Goal: Task Accomplishment & Management: Use online tool/utility

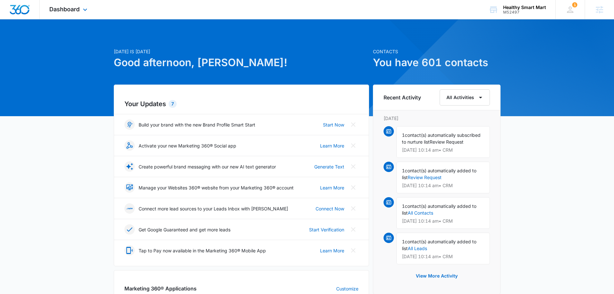
click at [67, 14] on div "Dashboard Apps Reputation Websites Forms CRM Email Social Payments POS Content …" at bounding box center [69, 9] width 59 height 19
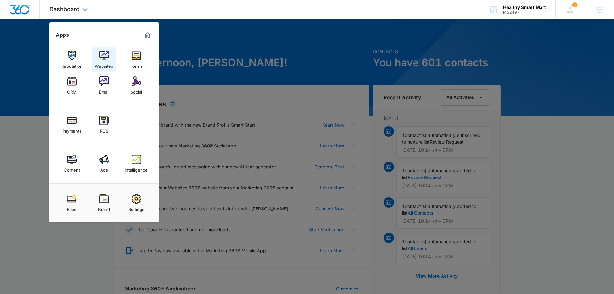
click at [97, 54] on link "Websites" at bounding box center [104, 59] width 25 height 25
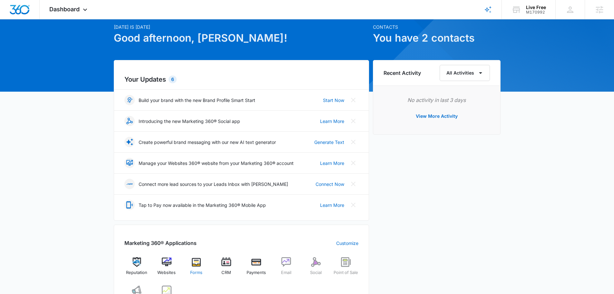
scroll to position [129, 0]
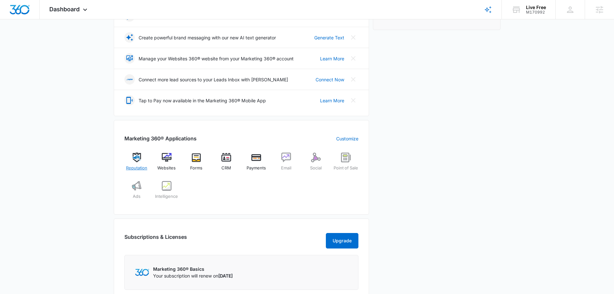
click at [131, 165] on span "Reputation" at bounding box center [136, 168] width 21 height 6
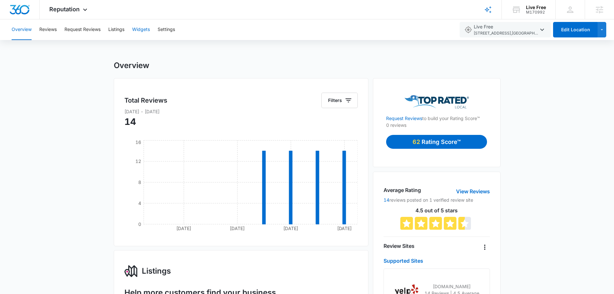
click at [139, 30] on button "Widgets" at bounding box center [141, 29] width 18 height 21
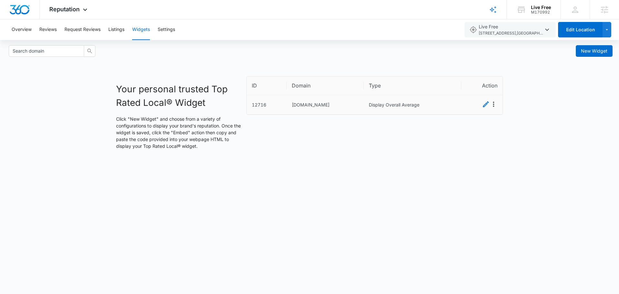
click at [302, 106] on td "Livefree.com" at bounding box center [325, 104] width 77 height 19
click at [484, 104] on icon "Edit" at bounding box center [486, 104] width 8 height 8
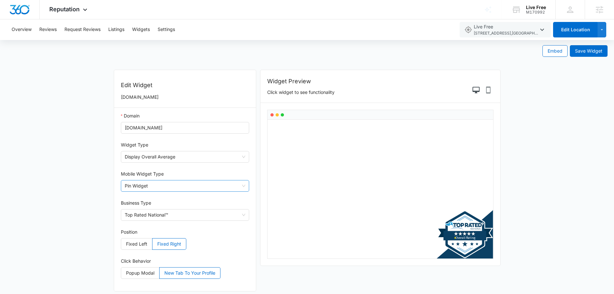
click at [147, 182] on span "Pin Widget" at bounding box center [185, 185] width 121 height 11
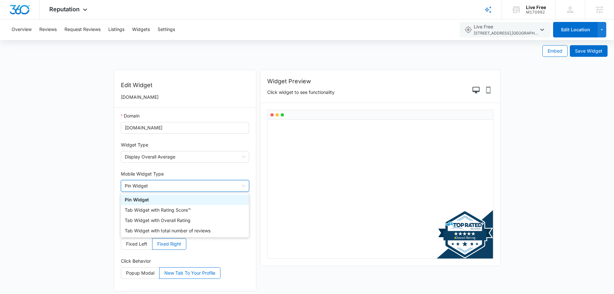
click at [147, 182] on span "Pin Widget" at bounding box center [185, 185] width 121 height 11
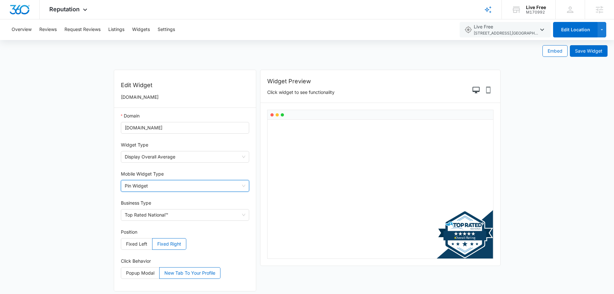
scroll to position [4, 0]
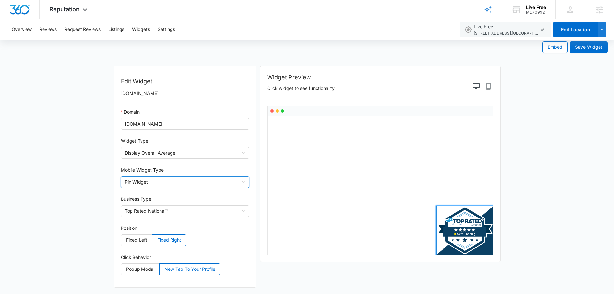
click at [471, 240] on use at bounding box center [465, 230] width 56 height 48
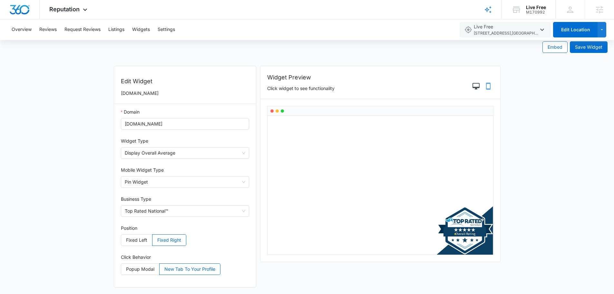
click at [489, 85] on icon "Phone Preview" at bounding box center [489, 86] width 8 height 8
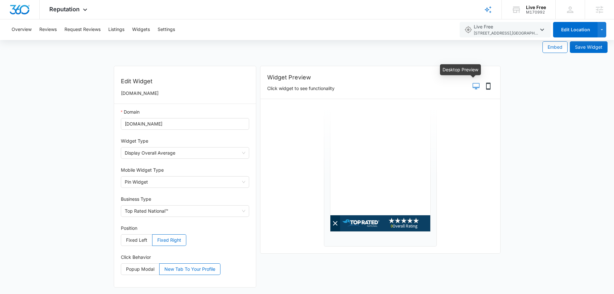
click at [477, 86] on icon "Desktop Preview" at bounding box center [477, 86] width 8 height 8
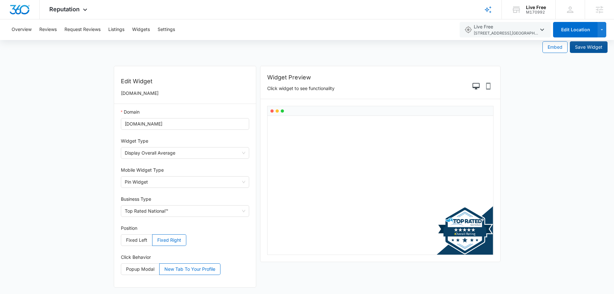
click at [589, 52] on button "Save Widget" at bounding box center [589, 47] width 38 height 12
click at [550, 49] on span "Embed" at bounding box center [555, 47] width 15 height 7
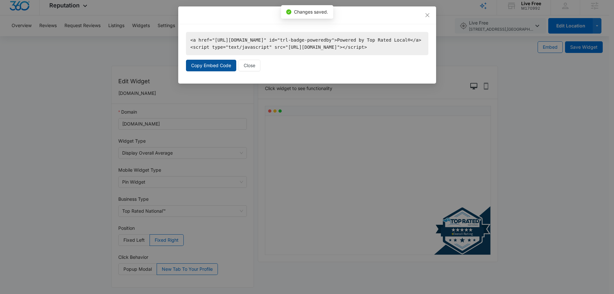
click at [191, 70] on button "Copy Embed Code" at bounding box center [211, 66] width 50 height 12
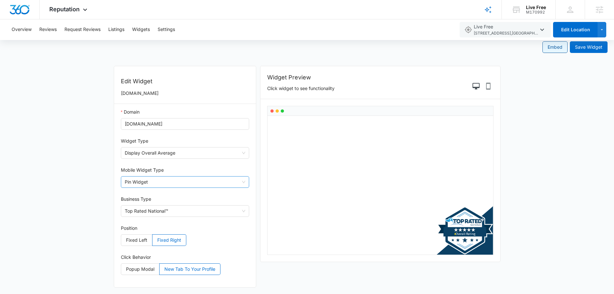
click at [134, 183] on span "Pin Widget" at bounding box center [185, 181] width 121 height 11
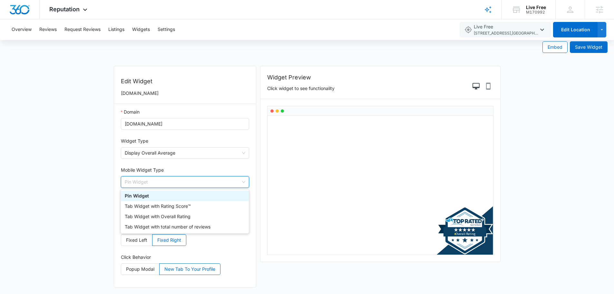
click at [134, 183] on span "Pin Widget" at bounding box center [185, 181] width 121 height 11
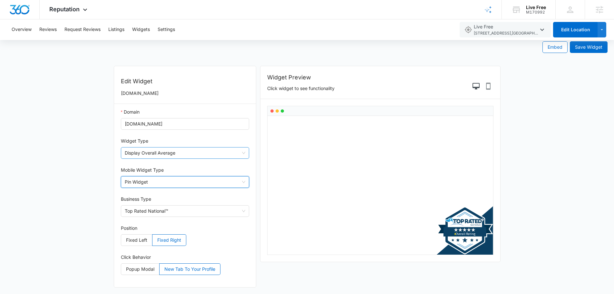
click at [145, 156] on span "Display Overall Average" at bounding box center [185, 152] width 121 height 11
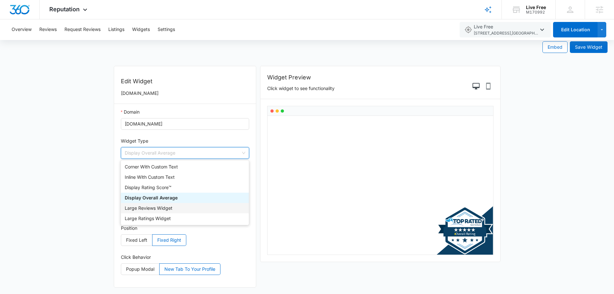
click at [145, 206] on div "Large Reviews Widget" at bounding box center [185, 208] width 120 height 7
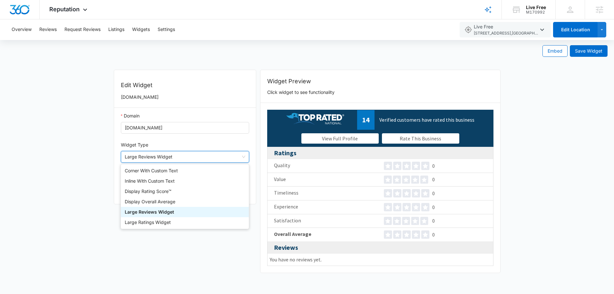
scroll to position [0, 0]
click at [154, 158] on span "Large Reviews Widget" at bounding box center [187, 156] width 121 height 11
click at [145, 223] on div "Large Ratings Widget" at bounding box center [187, 222] width 120 height 7
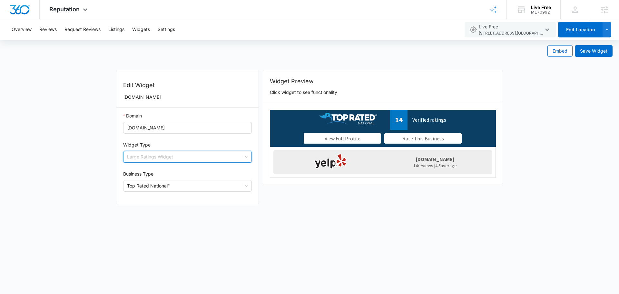
click at [165, 156] on span "Large Ratings Widget" at bounding box center [187, 156] width 121 height 11
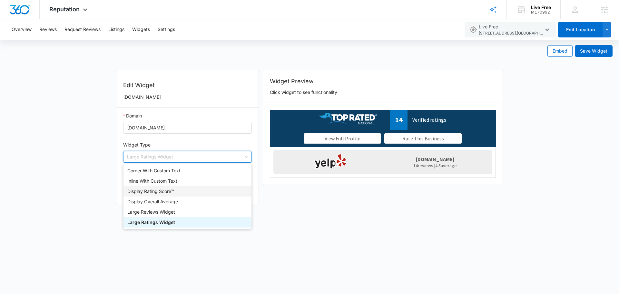
click at [149, 194] on div "Display Rating Score™" at bounding box center [187, 191] width 120 height 7
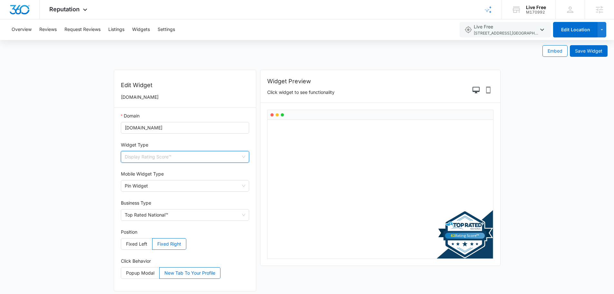
click at [163, 155] on span "Display Rating Score™" at bounding box center [185, 156] width 121 height 11
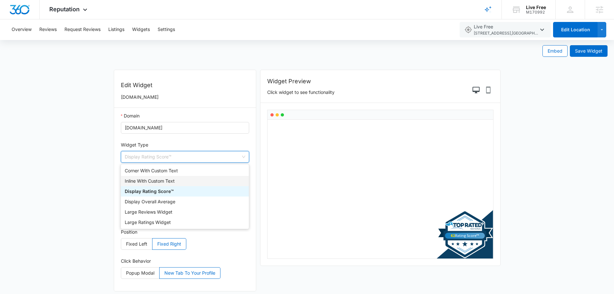
click at [158, 178] on div "Inline With Custom Text" at bounding box center [185, 180] width 120 height 7
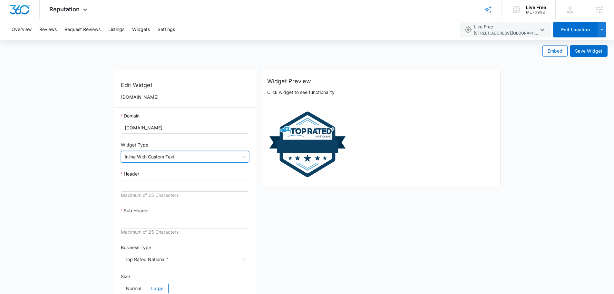
click at [162, 162] on span "Inline With Custom Text" at bounding box center [185, 156] width 121 height 11
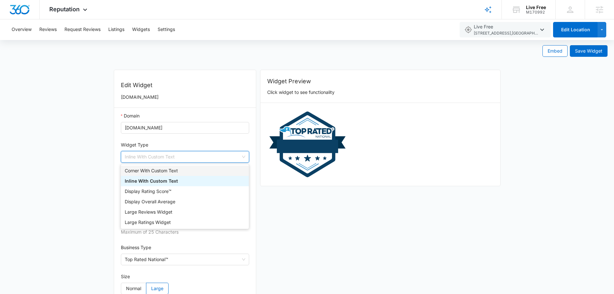
click at [155, 168] on div "Corner With Custom Text" at bounding box center [185, 170] width 120 height 7
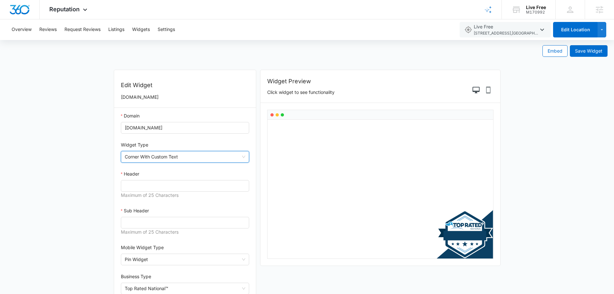
click at [158, 157] on span "Corner With Custom Text" at bounding box center [185, 156] width 121 height 11
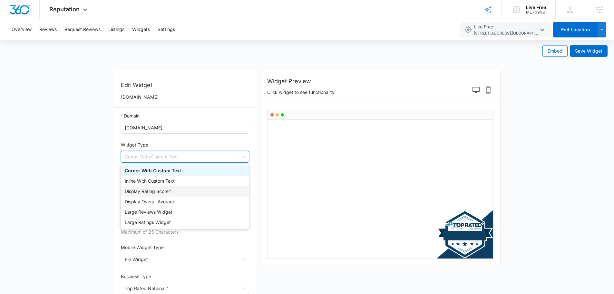
click at [155, 194] on div "Display Rating Score™" at bounding box center [185, 191] width 120 height 7
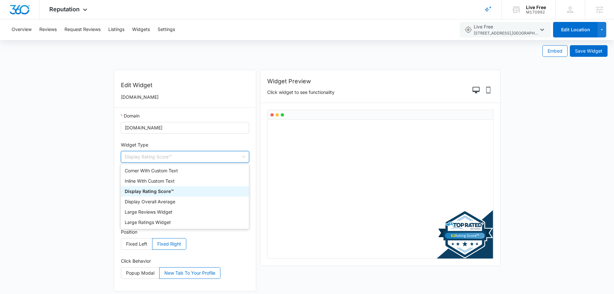
click at [156, 161] on span "Display Rating Score™" at bounding box center [185, 156] width 121 height 11
click at [154, 203] on div "Display Overall Average" at bounding box center [185, 201] width 120 height 7
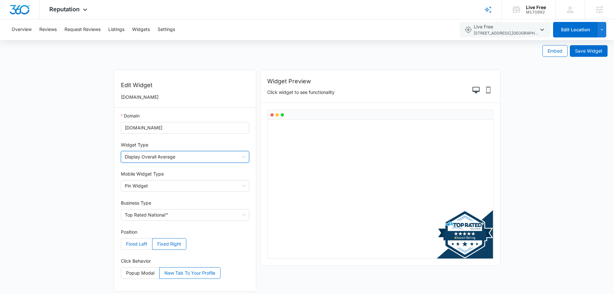
click at [133, 244] on span "Fixed Left" at bounding box center [136, 243] width 21 height 5
click at [121, 245] on input "Fixed Left" at bounding box center [121, 245] width 0 height 0
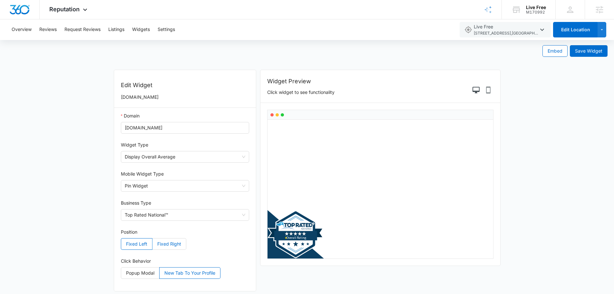
click at [162, 244] on span "Fixed Right" at bounding box center [169, 243] width 24 height 5
click at [153, 245] on input "Fixed Right" at bounding box center [153, 245] width 0 height 0
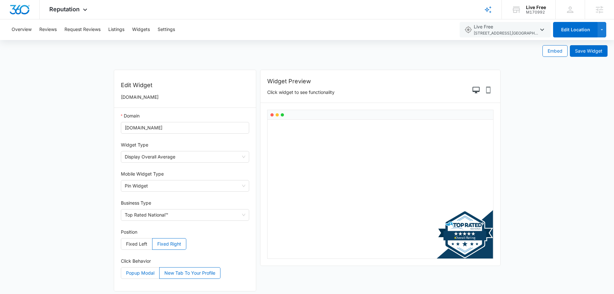
click at [146, 273] on span "Popup Modal" at bounding box center [140, 272] width 28 height 5
click at [121, 274] on input "Popup Modal" at bounding box center [121, 274] width 0 height 0
click at [175, 273] on span "New Tab To Your Profile" at bounding box center [190, 272] width 51 height 5
click at [160, 274] on input "New Tab To Your Profile" at bounding box center [160, 274] width 0 height 0
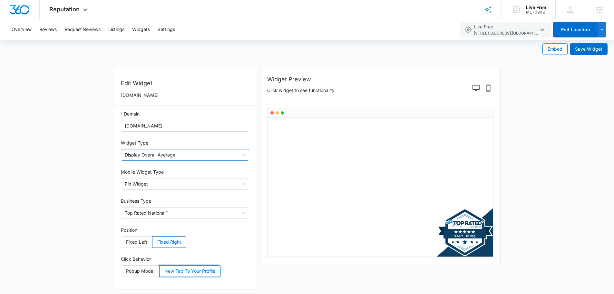
scroll to position [4, 0]
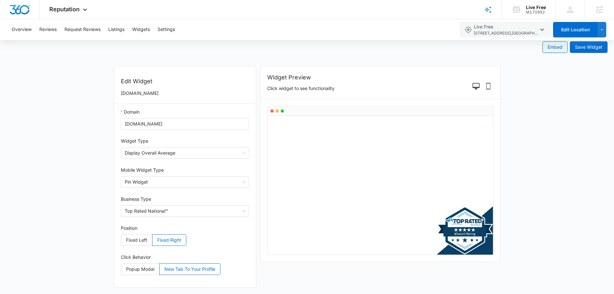
click at [553, 49] on span "Embed" at bounding box center [555, 47] width 15 height 7
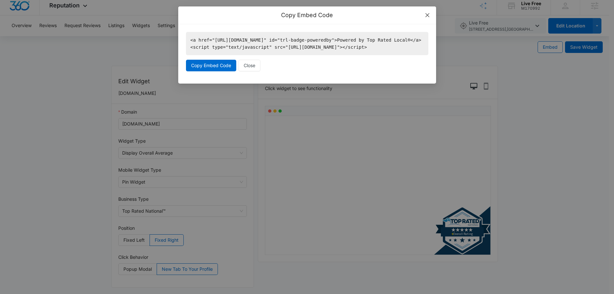
click at [431, 10] on span "Close" at bounding box center [427, 14] width 17 height 17
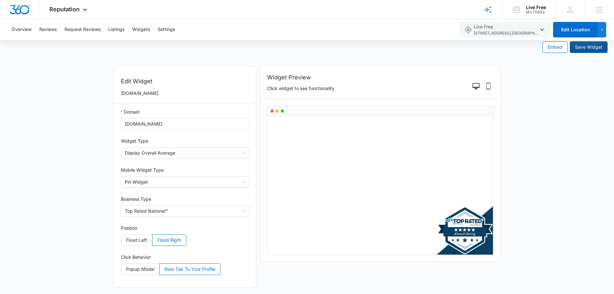
click at [577, 50] on span "Save Widget" at bounding box center [588, 47] width 27 height 7
click at [492, 28] on span "Live Free 305 W Magnolia St. , Fort Collins , CO" at bounding box center [506, 29] width 65 height 13
click at [531, 138] on form "Embed Save Widget Edit Widget Livefree.com Domain Livefree.com Widget Type Disp…" at bounding box center [307, 165] width 614 height 258
click at [548, 48] on span "Embed" at bounding box center [555, 47] width 15 height 7
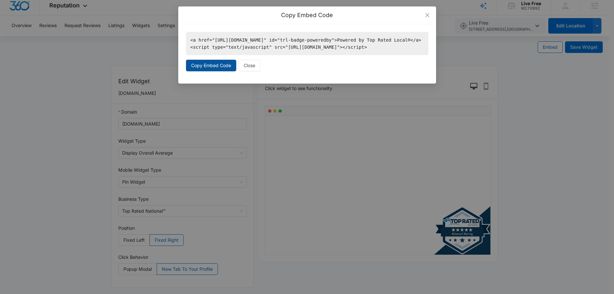
click at [206, 69] on span "Copy Embed Code" at bounding box center [211, 65] width 40 height 7
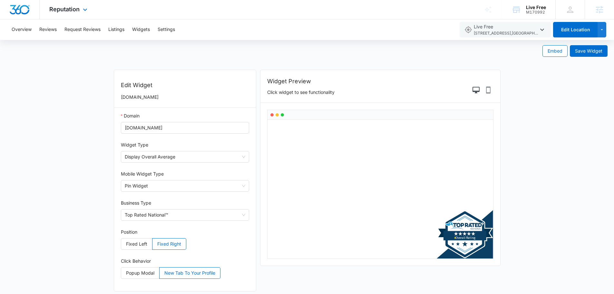
click at [70, 3] on div "Reputation Apps Reputation Websites Forms CRM Email Social Payments POS Ads Int…" at bounding box center [69, 9] width 59 height 19
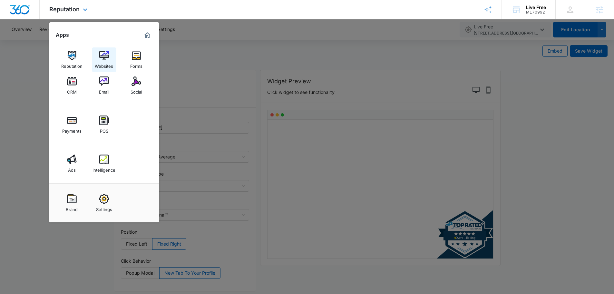
click at [105, 58] on img at bounding box center [104, 56] width 10 height 10
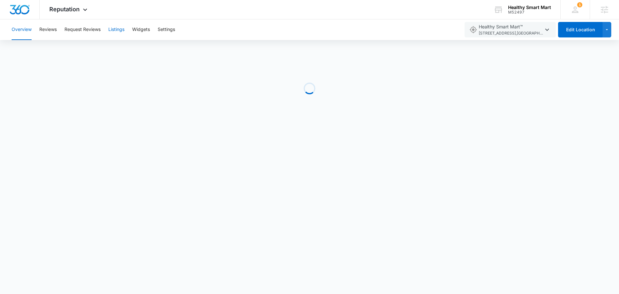
click at [116, 31] on button "Listings" at bounding box center [116, 29] width 16 height 21
click at [144, 33] on button "Widgets" at bounding box center [141, 29] width 18 height 21
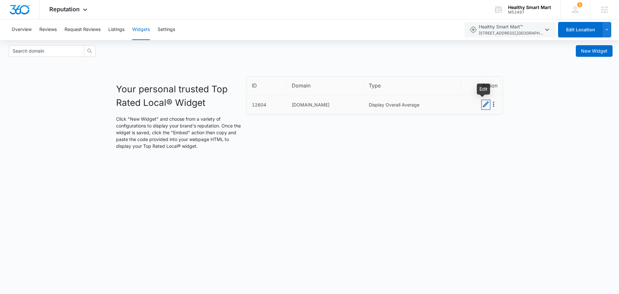
click at [487, 103] on icon "Edit" at bounding box center [486, 104] width 8 height 8
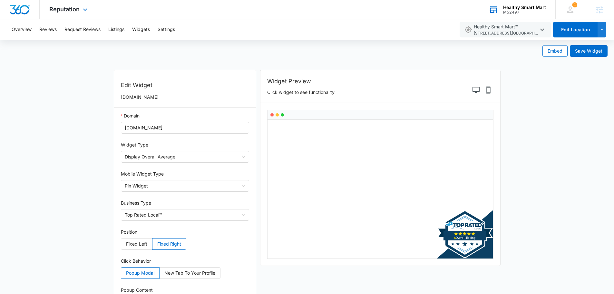
click at [514, 5] on div "Healthy Smart Mart" at bounding box center [525, 7] width 43 height 5
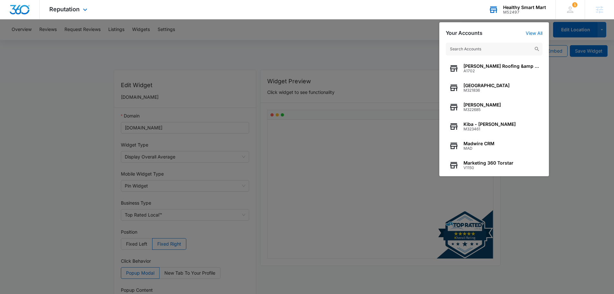
click at [471, 46] on input "text" at bounding box center [494, 49] width 97 height 13
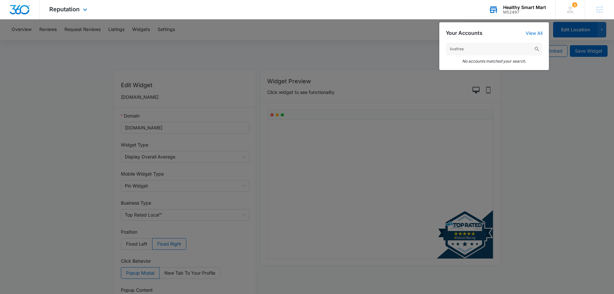
click at [455, 48] on input "livefree" at bounding box center [494, 49] width 97 height 13
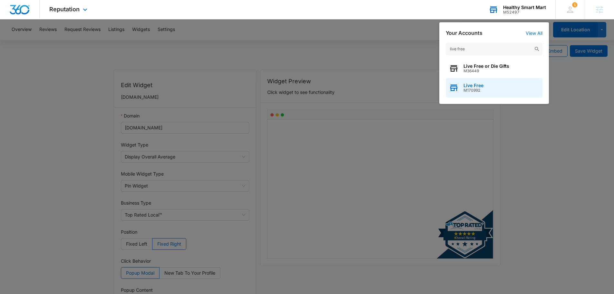
type input "live free"
click at [477, 85] on span "Live Free" at bounding box center [474, 85] width 20 height 5
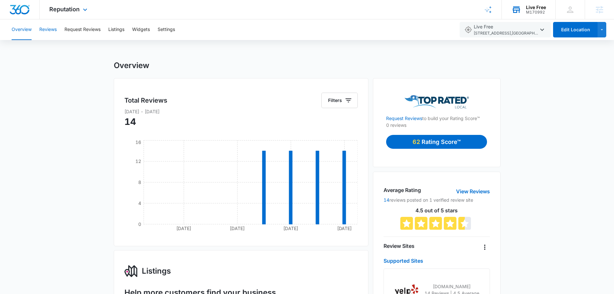
click at [54, 28] on button "Reviews" at bounding box center [47, 29] width 17 height 21
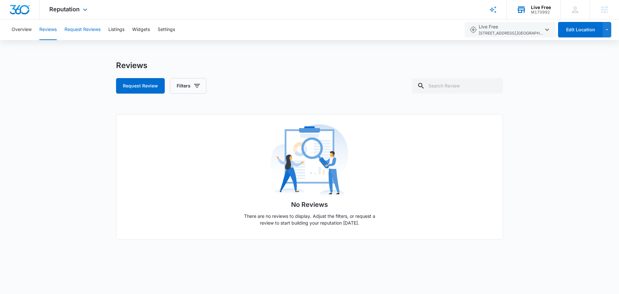
click at [79, 29] on button "Request Reviews" at bounding box center [83, 29] width 36 height 21
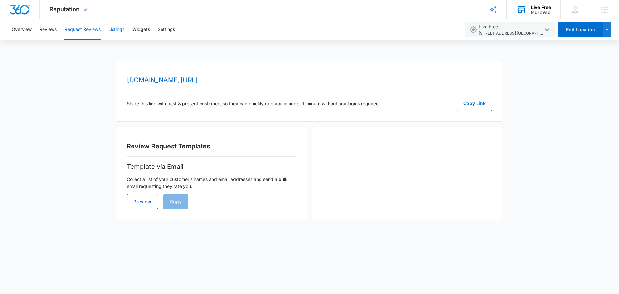
click at [120, 36] on button "Listings" at bounding box center [116, 29] width 16 height 21
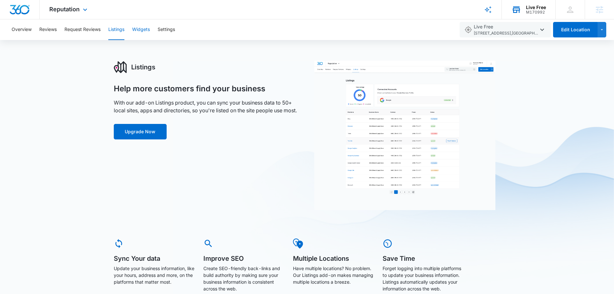
click at [140, 29] on button "Widgets" at bounding box center [141, 29] width 18 height 21
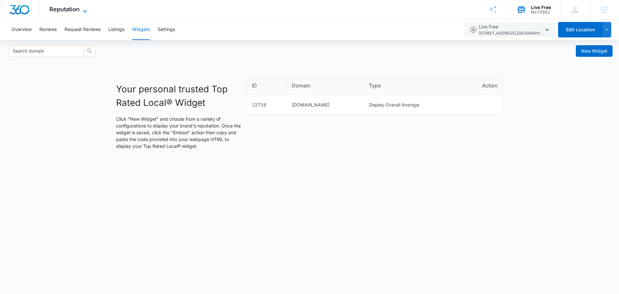
click at [64, 9] on span "Reputation" at bounding box center [64, 9] width 30 height 7
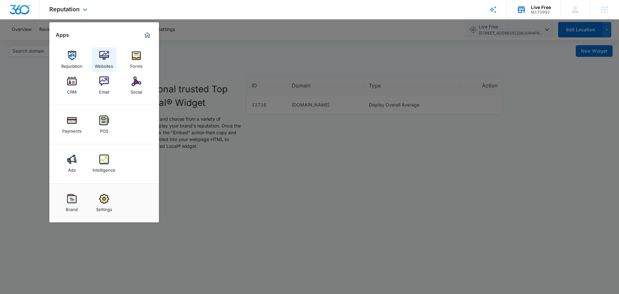
click at [99, 58] on img at bounding box center [104, 56] width 10 height 10
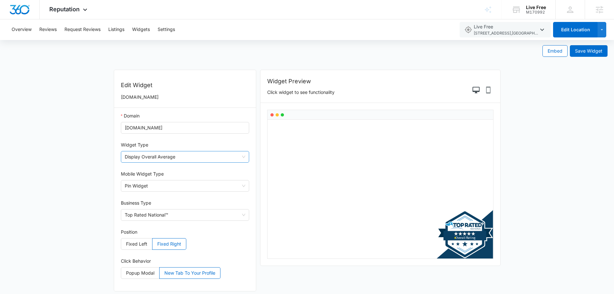
click at [176, 157] on span "Display Overall Average" at bounding box center [185, 156] width 121 height 11
click at [169, 189] on span "Pin Widget" at bounding box center [185, 185] width 121 height 11
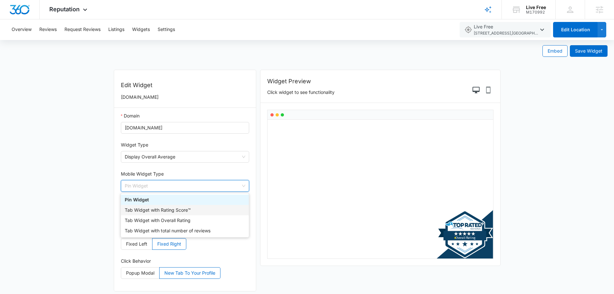
click at [174, 210] on div "Tab Widget with Rating Score™" at bounding box center [185, 209] width 120 height 7
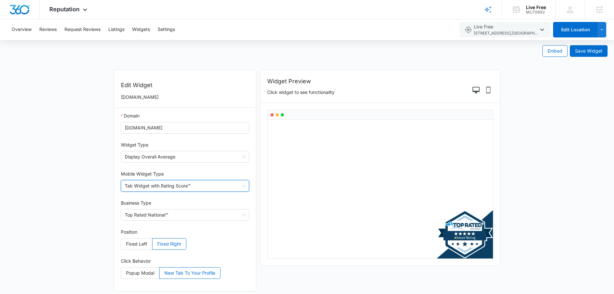
click at [166, 185] on span "Tab Widget with Rating Score™" at bounding box center [185, 185] width 121 height 11
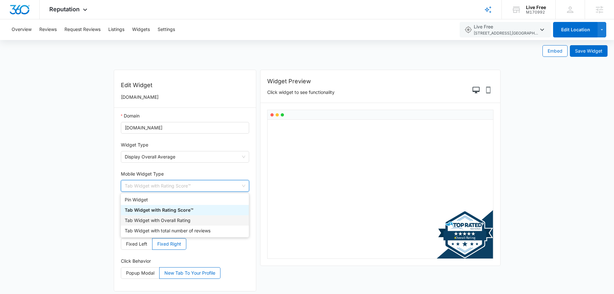
click at [169, 224] on div "Tab Widget with Overall Rating" at bounding box center [185, 220] width 128 height 10
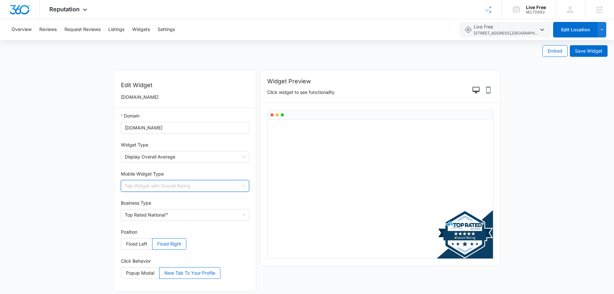
click at [162, 184] on span "Tab Widget with Overall Rating" at bounding box center [185, 185] width 121 height 11
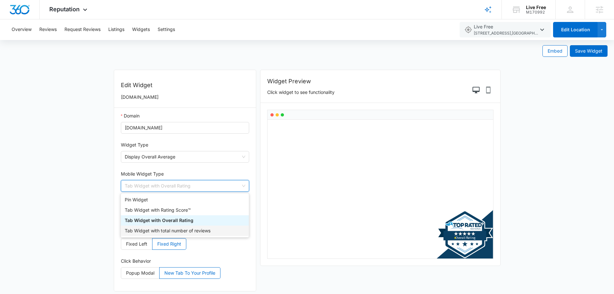
click at [169, 232] on div "Tab Widget with total number of reviews" at bounding box center [185, 230] width 120 height 7
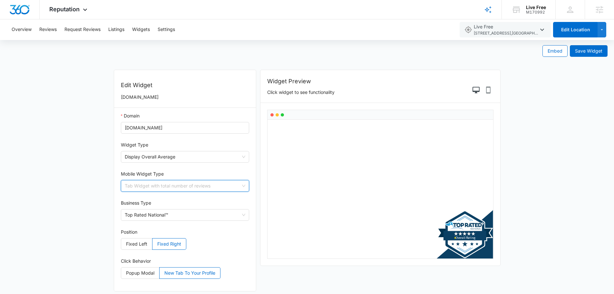
click at [158, 186] on span "Tab Widget with total number of reviews" at bounding box center [185, 185] width 121 height 11
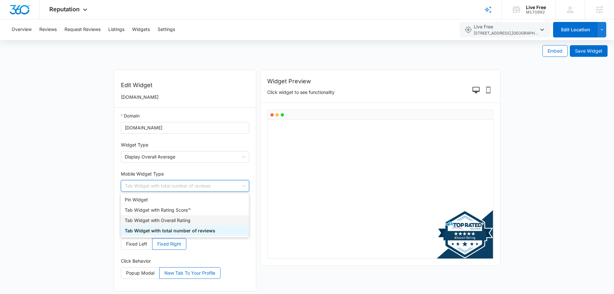
click at [145, 220] on div "Tab Widget with Overall Rating" at bounding box center [185, 220] width 120 height 7
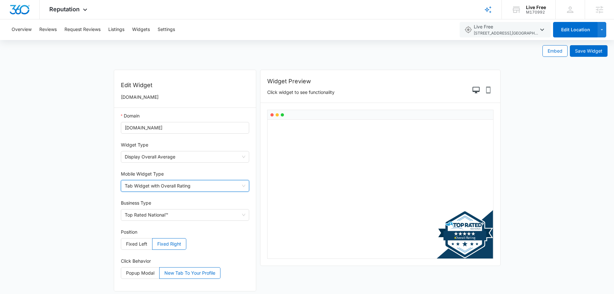
click at [135, 185] on span "Tab Widget with Overall Rating" at bounding box center [185, 185] width 121 height 11
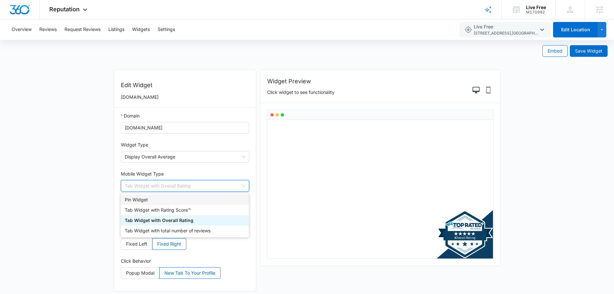
click at [138, 198] on div "Pin Widget" at bounding box center [185, 199] width 120 height 7
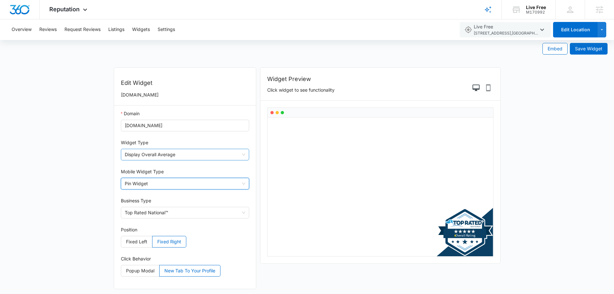
scroll to position [4, 0]
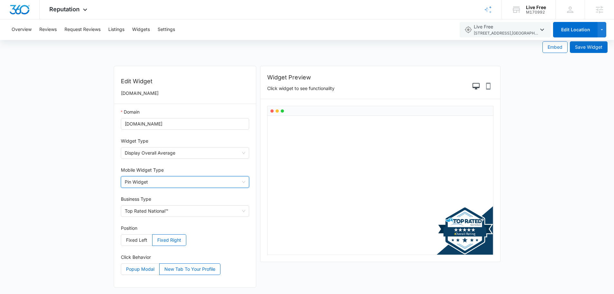
click at [145, 271] on span "Popup Modal" at bounding box center [140, 268] width 28 height 5
click at [121, 271] on input "Popup Modal" at bounding box center [121, 271] width 0 height 0
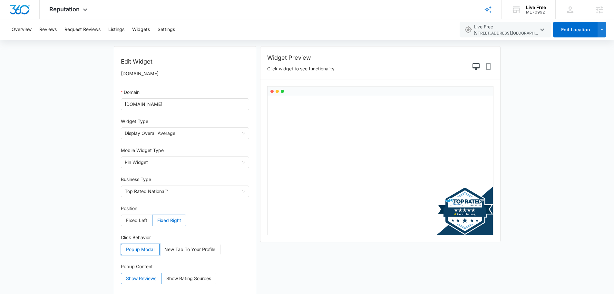
scroll to position [0, 0]
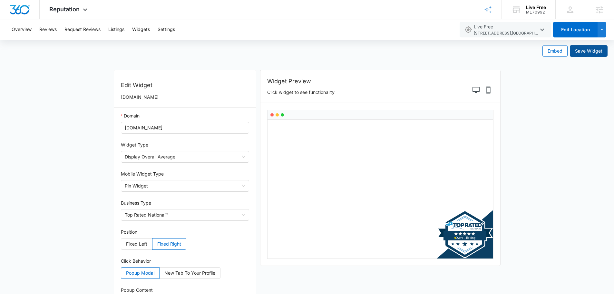
click at [578, 51] on span "Save Widget" at bounding box center [588, 50] width 27 height 7
click at [205, 157] on span "Display Overall Average" at bounding box center [185, 156] width 121 height 11
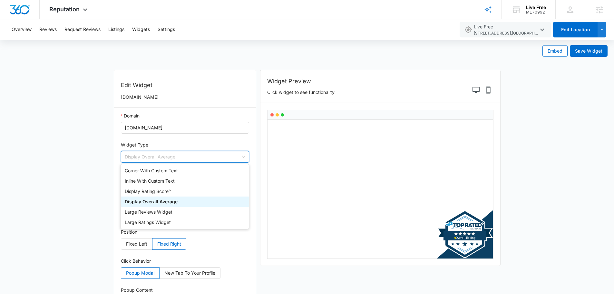
click at [172, 201] on div "Display Overall Average" at bounding box center [185, 201] width 120 height 7
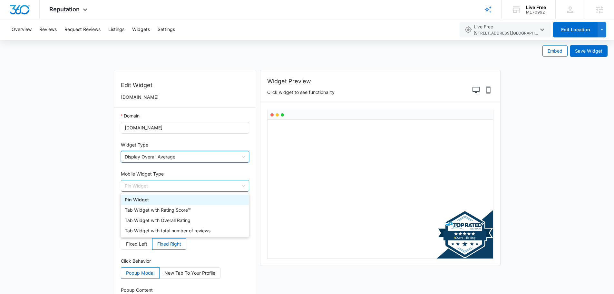
click at [168, 185] on span "Pin Widget" at bounding box center [185, 185] width 121 height 11
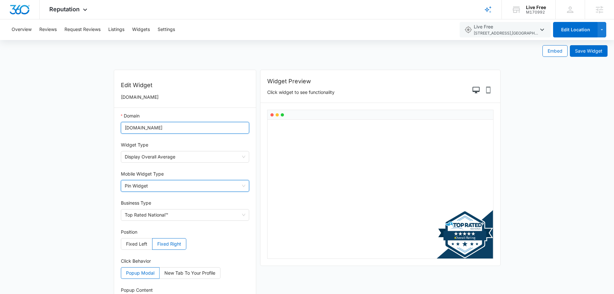
click at [165, 130] on input "[DOMAIN_NAME]" at bounding box center [185, 128] width 129 height 12
drag, startPoint x: 167, startPoint y: 128, endPoint x: 150, endPoint y: 127, distance: 17.1
click at [150, 130] on input "[DOMAIN_NAME]" at bounding box center [185, 128] width 129 height 12
click at [150, 127] on input "[DOMAIN_NAME]" at bounding box center [185, 128] width 129 height 12
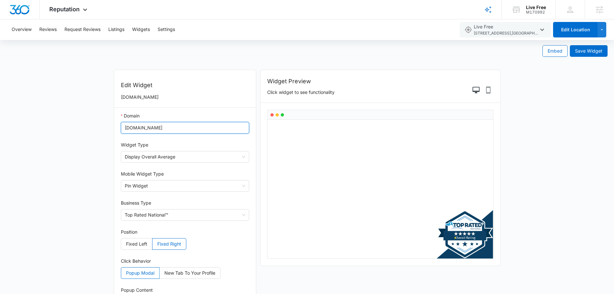
click at [150, 127] on input "[DOMAIN_NAME]" at bounding box center [185, 128] width 129 height 12
paste input "[URL][DOMAIN_NAME]"
type input "[URL][DOMAIN_NAME]"
click at [227, 79] on div "Edit Widget [URL][DOMAIN_NAME]" at bounding box center [185, 89] width 142 height 38
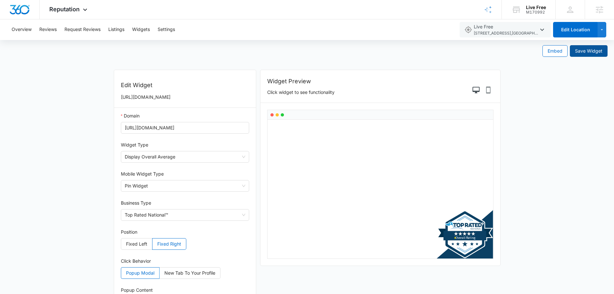
click at [578, 52] on span "Save Widget" at bounding box center [588, 50] width 27 height 7
click at [551, 50] on span "Embed" at bounding box center [555, 50] width 15 height 7
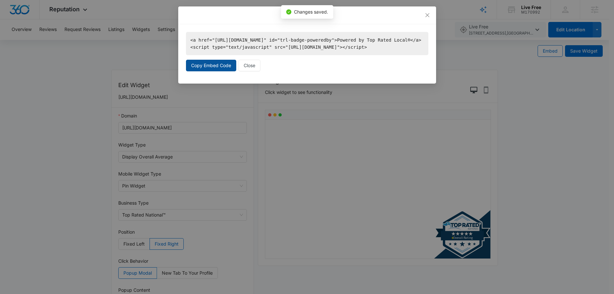
click at [209, 71] on button "Copy Embed Code" at bounding box center [211, 66] width 50 height 12
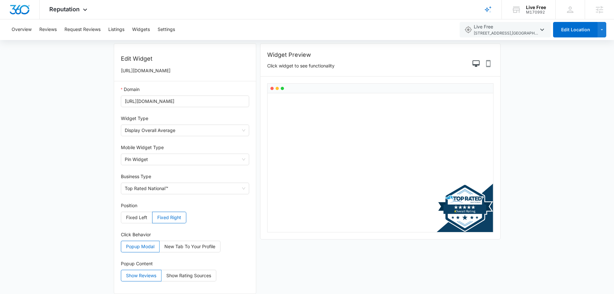
scroll to position [33, 0]
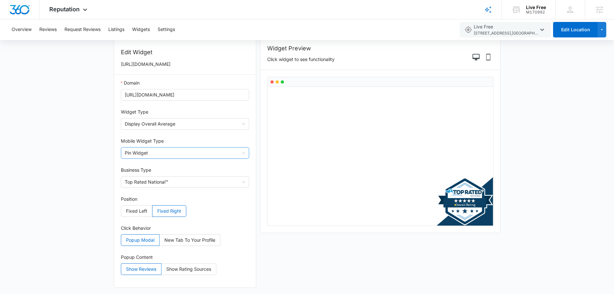
click at [151, 153] on span "Pin Widget" at bounding box center [185, 152] width 121 height 11
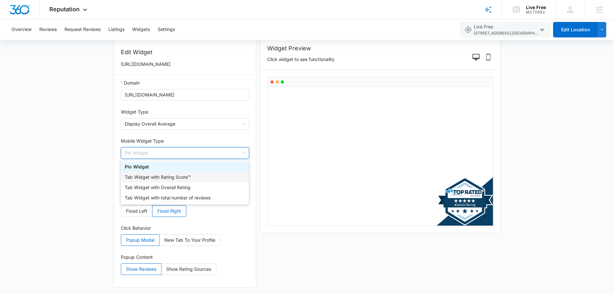
click at [155, 176] on div "Tab Widget with Rating Score™" at bounding box center [185, 177] width 120 height 7
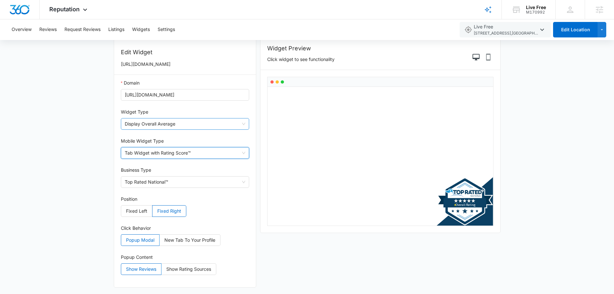
click at [159, 125] on span "Display Overall Average" at bounding box center [185, 123] width 121 height 11
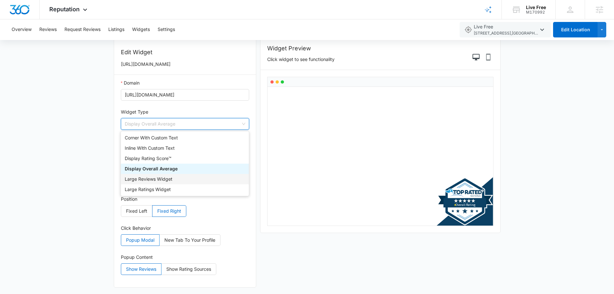
drag, startPoint x: 155, startPoint y: 174, endPoint x: 155, endPoint y: 170, distance: 3.5
click at [155, 173] on div "Corner With Custom Text Inline With Custom Text Display Rating Score™ Display O…" at bounding box center [185, 164] width 128 height 62
click at [155, 168] on div "Display Overall Average" at bounding box center [185, 168] width 120 height 7
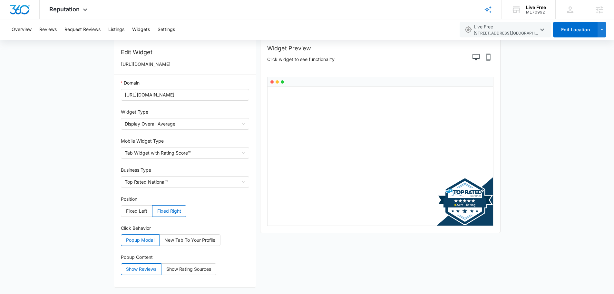
click at [102, 170] on form "Embed Save Widget Edit Widget [URL][DOMAIN_NAME] Domain [URL][DOMAIN_NAME] Widg…" at bounding box center [307, 150] width 614 height 287
click at [155, 180] on span "Top Rated National™" at bounding box center [185, 181] width 121 height 11
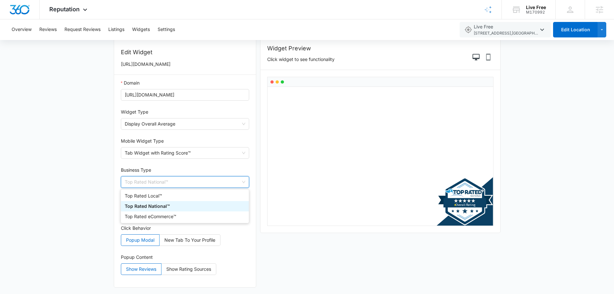
click at [149, 203] on div "Top Rated National™" at bounding box center [185, 206] width 120 height 7
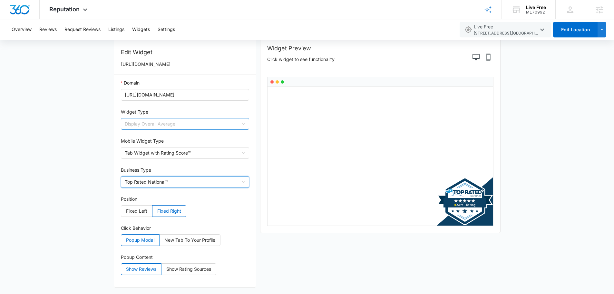
click at [195, 125] on span "Display Overall Average" at bounding box center [185, 123] width 121 height 11
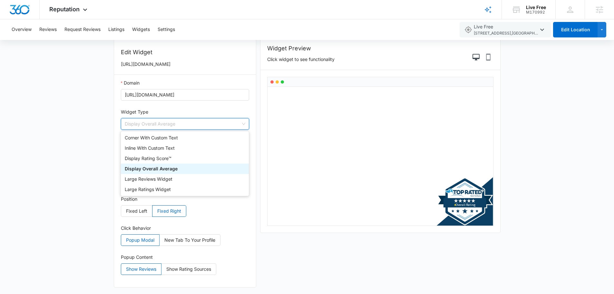
drag, startPoint x: 97, startPoint y: 109, endPoint x: 101, endPoint y: 106, distance: 4.6
click at [99, 108] on form "Embed Save Widget Edit Widget [URL][DOMAIN_NAME] Domain [URL][DOMAIN_NAME] Widg…" at bounding box center [307, 150] width 614 height 287
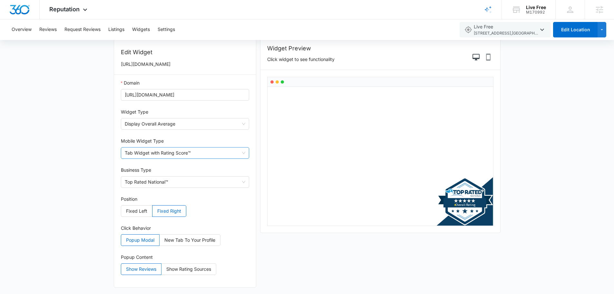
click at [132, 153] on span "Tab Widget with Rating Score™" at bounding box center [185, 152] width 121 height 11
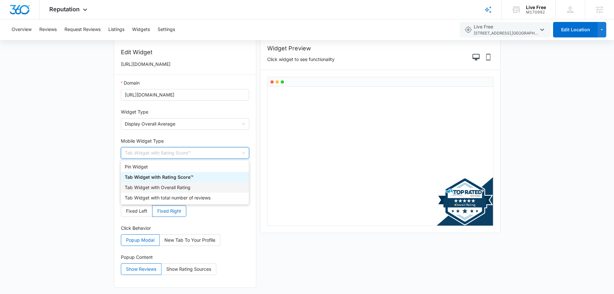
click at [138, 185] on div "Tab Widget with Overall Rating" at bounding box center [185, 187] width 120 height 7
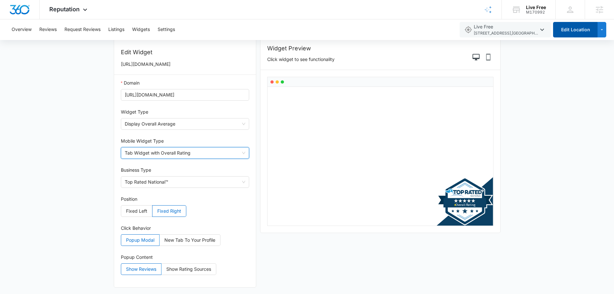
click at [584, 32] on button "Edit Location" at bounding box center [576, 29] width 45 height 15
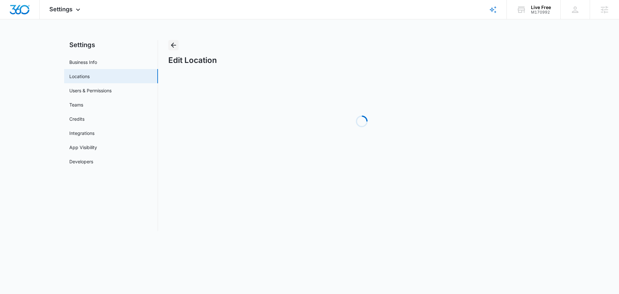
click at [173, 45] on icon "Back" at bounding box center [174, 45] width 8 height 8
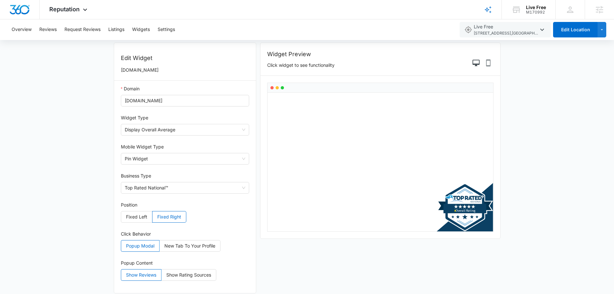
scroll to position [33, 0]
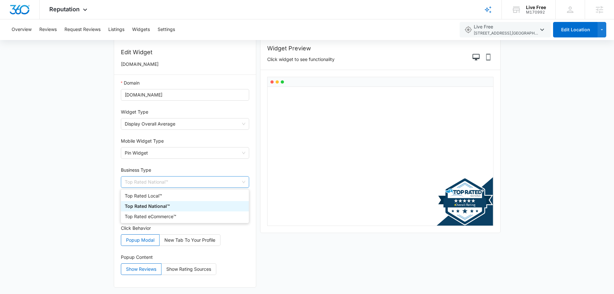
click at [161, 183] on span "Top Rated National™" at bounding box center [185, 181] width 121 height 11
click at [154, 149] on span "Pin Widget" at bounding box center [185, 152] width 121 height 11
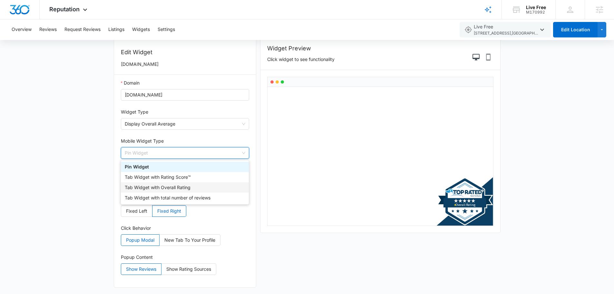
click at [150, 185] on div "Tab Widget with Overall Rating" at bounding box center [185, 187] width 120 height 7
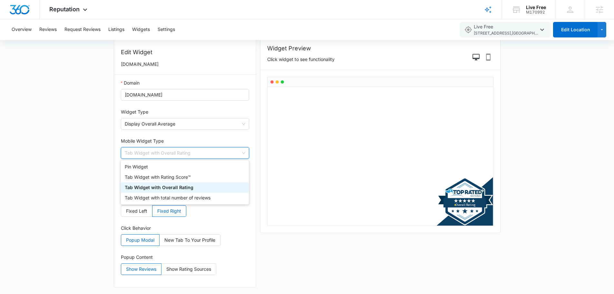
click at [153, 155] on span "Tab Widget with Overall Rating" at bounding box center [185, 152] width 121 height 11
click at [147, 176] on div "Tab Widget with Rating Score™" at bounding box center [185, 177] width 120 height 7
click at [158, 151] on span "Tab Widget with Rating Score™" at bounding box center [185, 152] width 121 height 11
click at [150, 199] on div "Tab Widget with total number of reviews" at bounding box center [185, 197] width 120 height 7
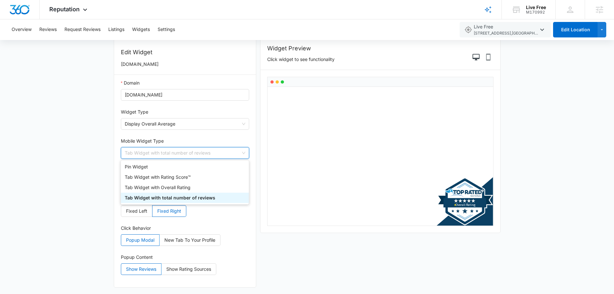
click at [155, 155] on span "Tab Widget with total number of reviews" at bounding box center [185, 152] width 121 height 11
click at [152, 188] on div "Tab Widget with Overall Rating" at bounding box center [185, 187] width 120 height 7
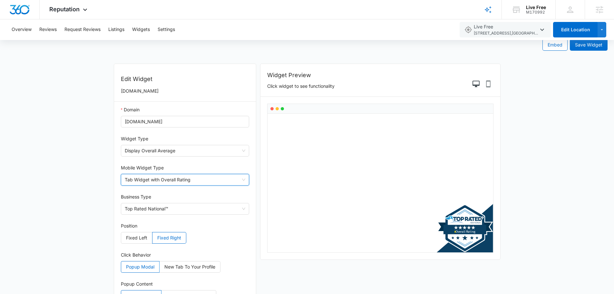
scroll to position [0, 0]
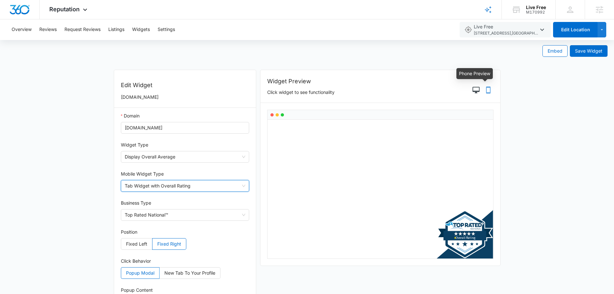
click at [492, 88] on icon "Phone Preview" at bounding box center [489, 90] width 8 height 8
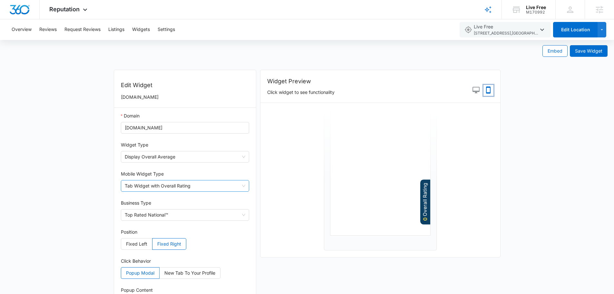
click at [141, 188] on span "Tab Widget with Overall Rating" at bounding box center [185, 185] width 121 height 11
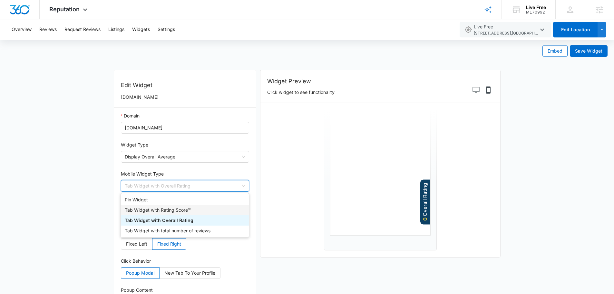
click at [141, 208] on div "Tab Widget with Rating Score™" at bounding box center [185, 209] width 120 height 7
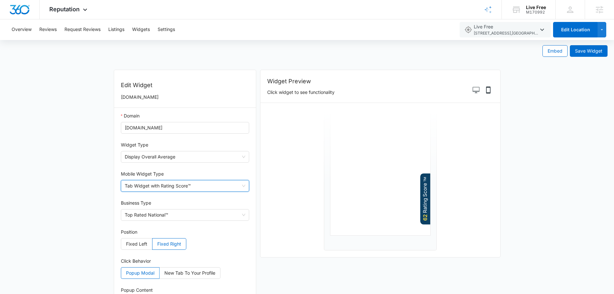
click at [143, 189] on span "Tab Widget with Rating Score™" at bounding box center [185, 185] width 121 height 11
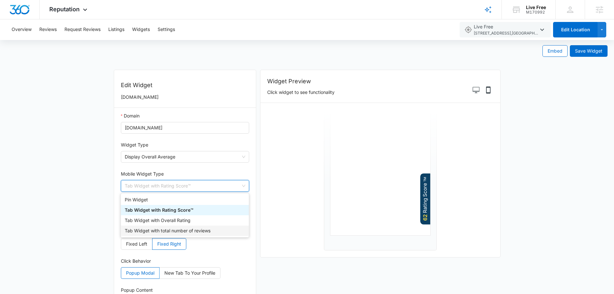
click at [140, 229] on div "Tab Widget with total number of reviews" at bounding box center [185, 230] width 120 height 7
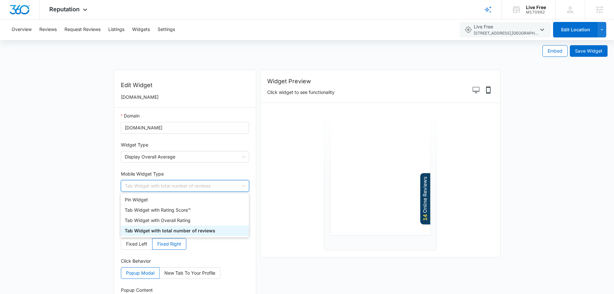
click at [146, 186] on span "Tab Widget with total number of reviews" at bounding box center [185, 185] width 121 height 11
click at [149, 213] on div "Tab Widget with Rating Score™" at bounding box center [185, 209] width 120 height 7
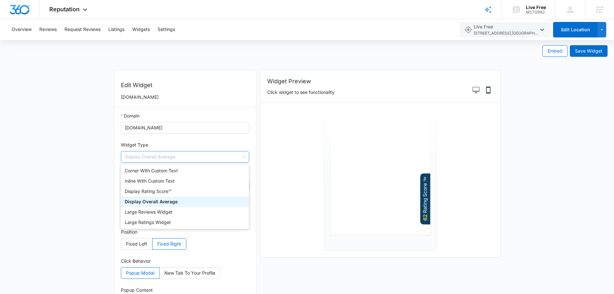
click at [155, 156] on span "Display Overall Average" at bounding box center [185, 156] width 121 height 11
click at [149, 202] on div "Display Overall Average" at bounding box center [185, 201] width 120 height 7
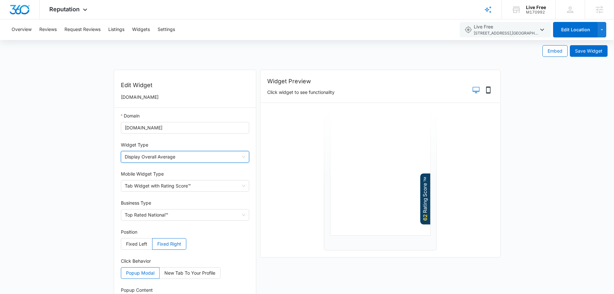
click at [474, 92] on icon "Desktop Preview" at bounding box center [477, 90] width 8 height 8
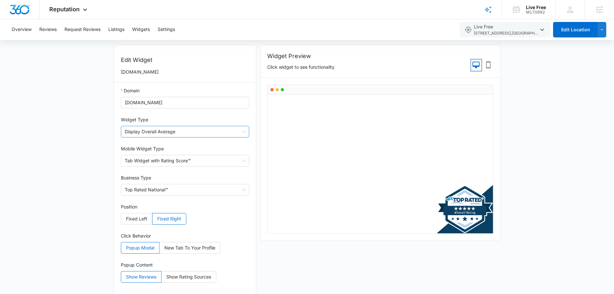
scroll to position [33, 0]
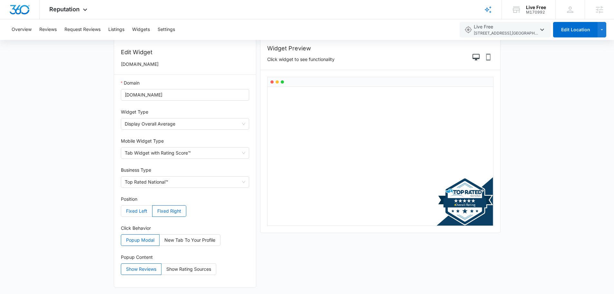
click at [140, 210] on span "Fixed Left" at bounding box center [136, 210] width 21 height 5
click at [121, 213] on input "Fixed Left" at bounding box center [121, 213] width 0 height 0
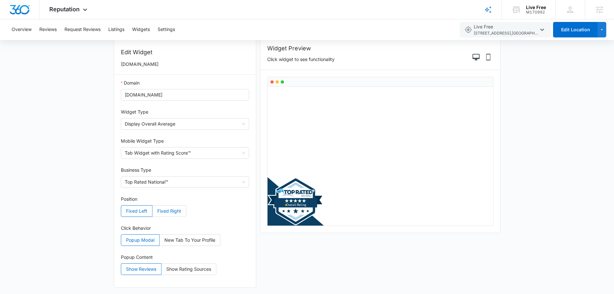
click at [169, 214] on label "Fixed Right" at bounding box center [170, 211] width 34 height 12
click at [153, 213] on input "Fixed Right" at bounding box center [153, 213] width 0 height 0
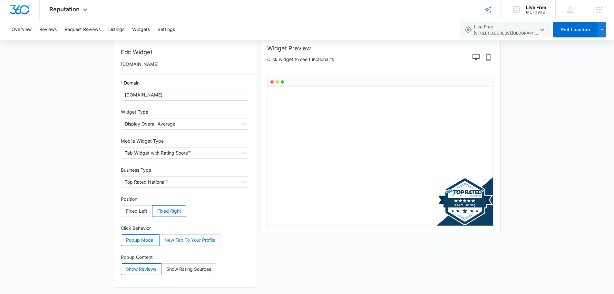
click at [184, 239] on span "New Tab To Your Profile" at bounding box center [190, 239] width 51 height 5
click at [160, 242] on input "New Tab To Your Profile" at bounding box center [160, 242] width 0 height 0
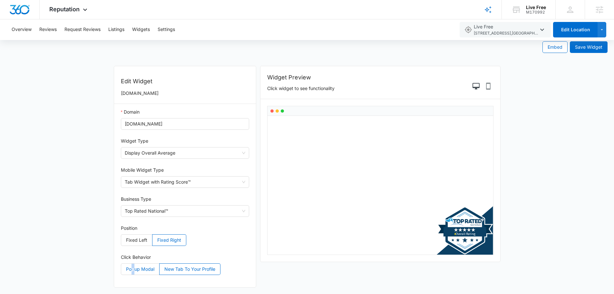
click at [134, 269] on span "Popup Modal" at bounding box center [140, 268] width 28 height 5
click at [147, 272] on span "Popup Modal" at bounding box center [140, 268] width 28 height 5
click at [121, 271] on input "Popup Modal" at bounding box center [121, 271] width 0 height 0
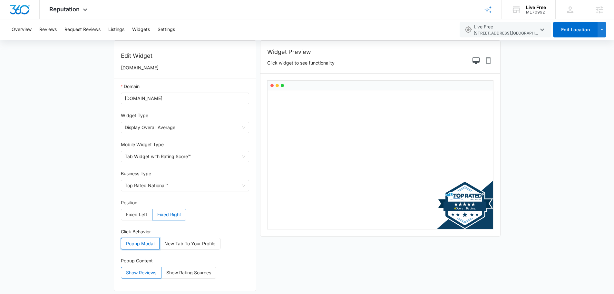
scroll to position [33, 0]
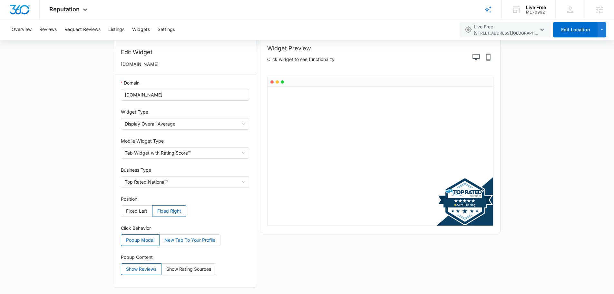
click at [175, 244] on label "New Tab To Your Profile" at bounding box center [190, 240] width 61 height 12
click at [160, 242] on input "New Tab To Your Profile" at bounding box center [160, 242] width 0 height 0
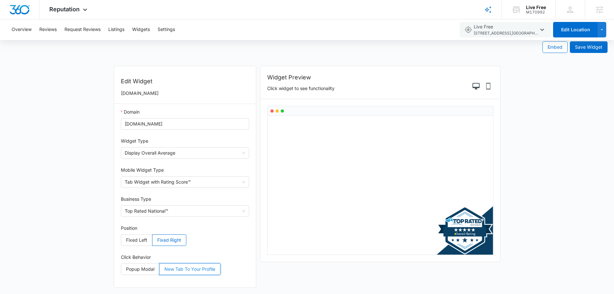
scroll to position [4, 0]
click at [584, 54] on form "Embed Save Widget Edit Widget [DOMAIN_NAME] Domain [DOMAIN_NAME] Widget Type Di…" at bounding box center [307, 165] width 614 height 258
click at [584, 51] on button "Save Widget" at bounding box center [589, 47] width 38 height 12
click at [141, 150] on span "Display Overall Average" at bounding box center [185, 152] width 121 height 11
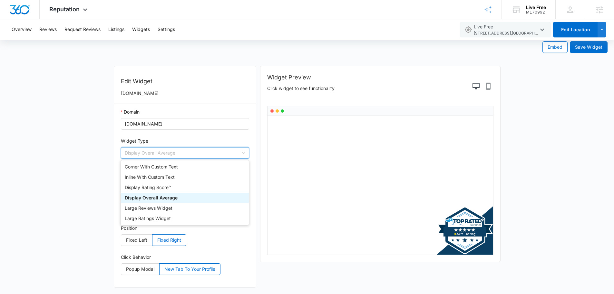
click at [141, 150] on span "Display Overall Average" at bounding box center [185, 152] width 121 height 11
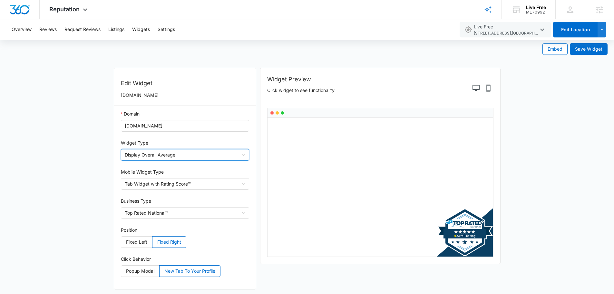
scroll to position [0, 0]
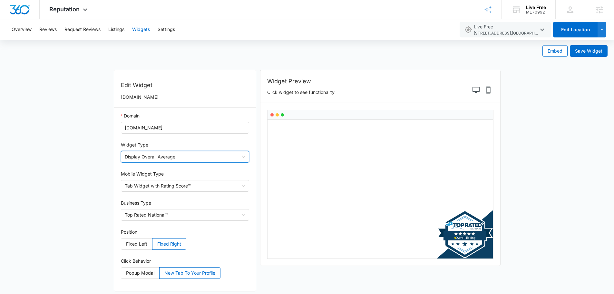
click at [142, 30] on button "Widgets" at bounding box center [141, 29] width 18 height 21
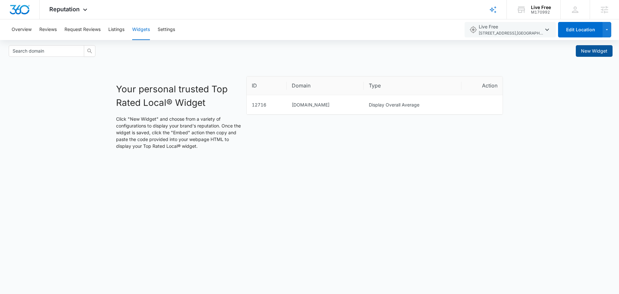
click at [596, 52] on span "New Widget" at bounding box center [594, 50] width 26 height 7
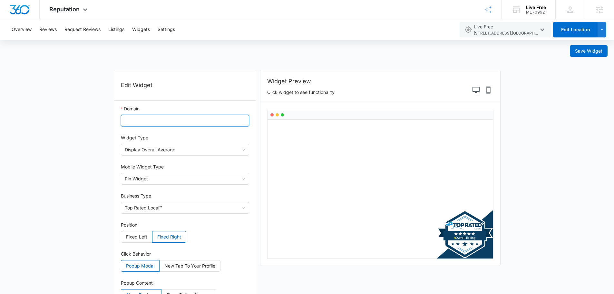
click at [166, 120] on input "Domain" at bounding box center [185, 121] width 129 height 12
click at [167, 120] on input "Domain" at bounding box center [185, 121] width 129 height 12
paste input "[URL][DOMAIN_NAME]"
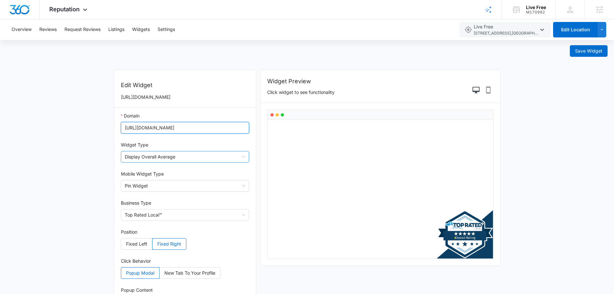
click at [198, 155] on span "Display Overall Average" at bounding box center [185, 156] width 121 height 11
type input "[URL][DOMAIN_NAME]"
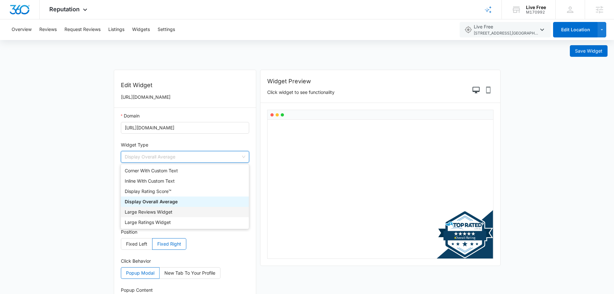
click at [151, 211] on div "Large Reviews Widget" at bounding box center [185, 211] width 120 height 7
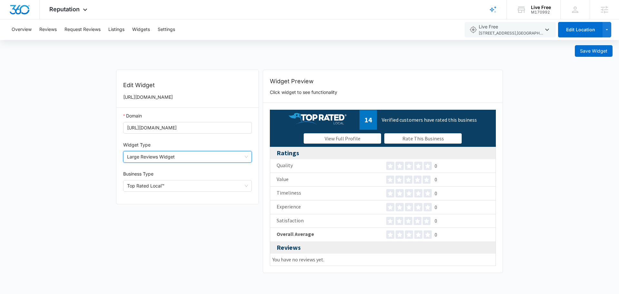
drag, startPoint x: 155, startPoint y: 148, endPoint x: 154, endPoint y: 152, distance: 3.9
click at [154, 149] on div "Widget Type" at bounding box center [187, 146] width 129 height 10
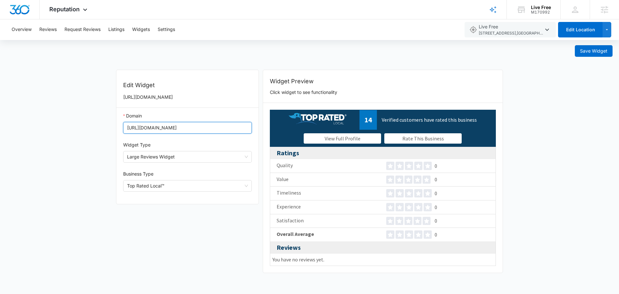
click at [159, 125] on input "[URL][DOMAIN_NAME]" at bounding box center [187, 128] width 129 height 12
click at [157, 150] on div "Widget Type" at bounding box center [187, 146] width 129 height 10
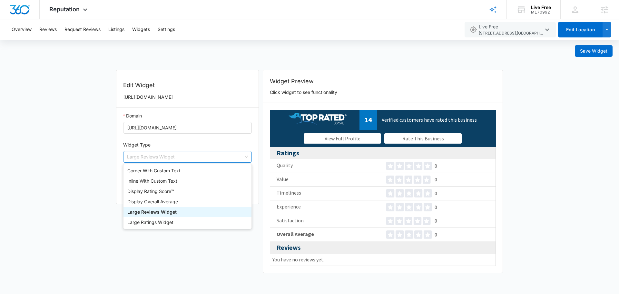
click at [154, 162] on span "Large Reviews Widget" at bounding box center [187, 156] width 121 height 11
click at [150, 182] on div "Inline With Custom Text" at bounding box center [187, 180] width 120 height 7
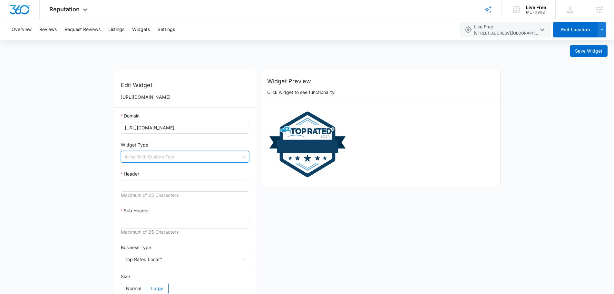
click at [158, 161] on span "Inline With Custom Text" at bounding box center [185, 156] width 121 height 11
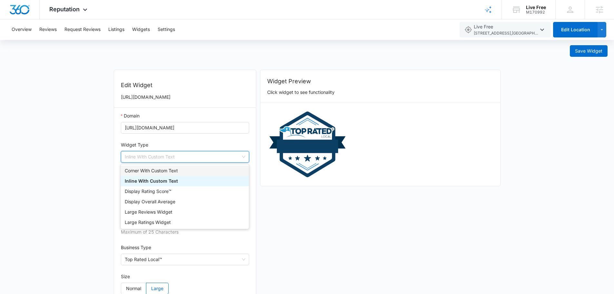
click at [160, 165] on div "Corner With Custom Text" at bounding box center [185, 170] width 128 height 10
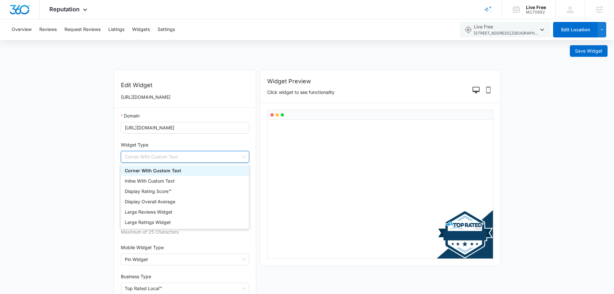
click at [165, 157] on span "Corner With Custom Text" at bounding box center [185, 156] width 121 height 11
click at [156, 194] on div "Display Rating Score™" at bounding box center [185, 191] width 120 height 7
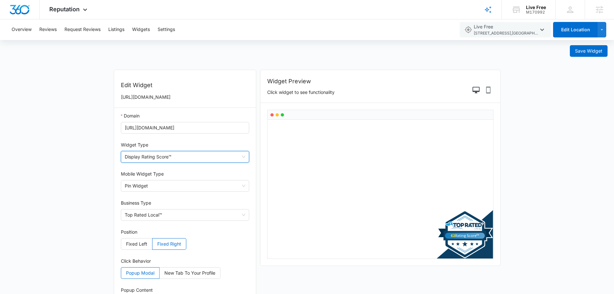
click at [162, 155] on span "Display Rating Score™" at bounding box center [185, 156] width 121 height 11
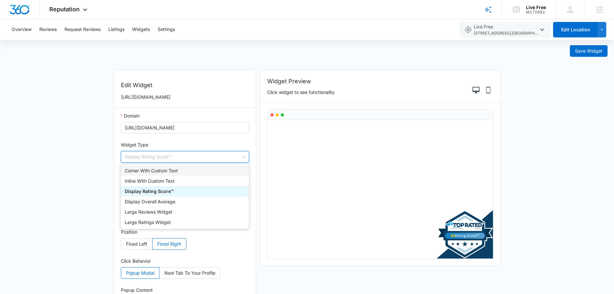
click at [157, 172] on div "Corner With Custom Text" at bounding box center [185, 170] width 120 height 7
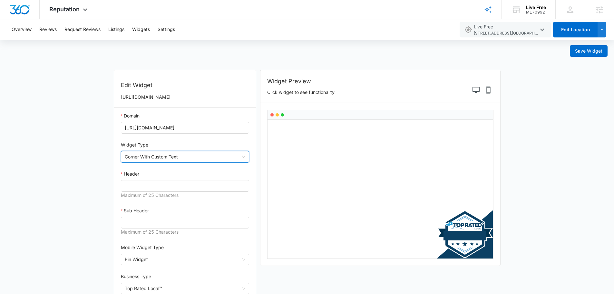
click at [156, 154] on span "Corner With Custom Text" at bounding box center [185, 156] width 121 height 11
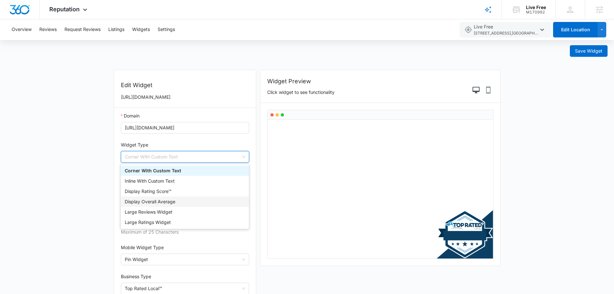
click at [150, 203] on div "Display Overall Average" at bounding box center [185, 201] width 120 height 7
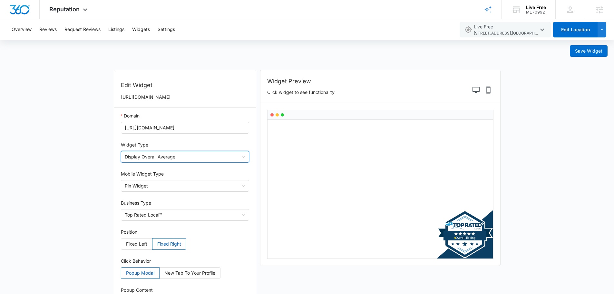
click at [156, 156] on span "Display Overall Average" at bounding box center [185, 156] width 121 height 11
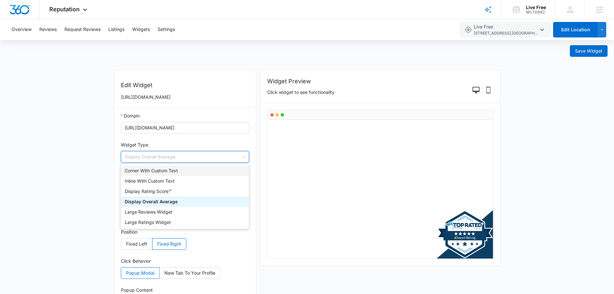
click at [152, 171] on div "Corner With Custom Text" at bounding box center [185, 170] width 120 height 7
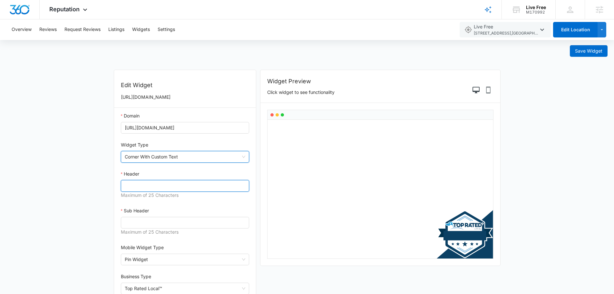
click at [139, 185] on input "Header" at bounding box center [185, 186] width 129 height 12
type input "T"
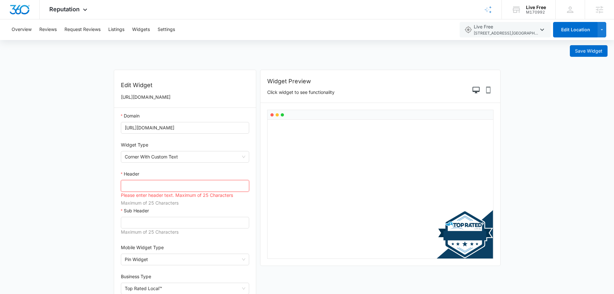
type input "E"
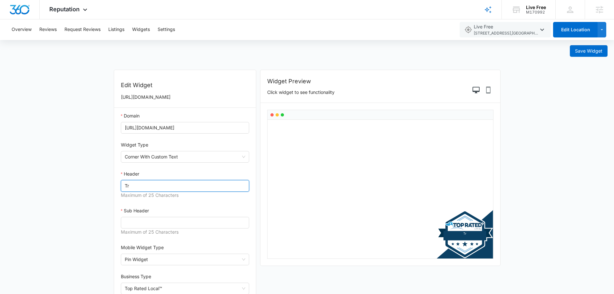
type input "T"
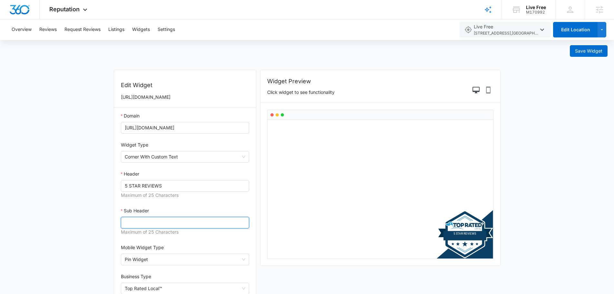
click at [146, 221] on input "Sub Header" at bounding box center [185, 223] width 129 height 12
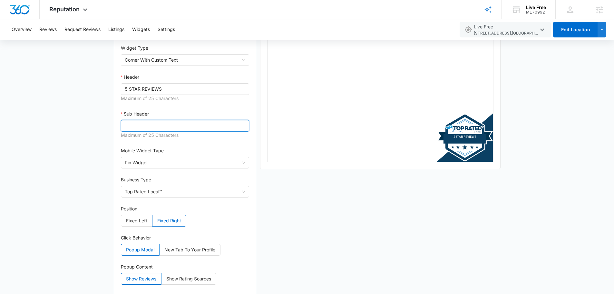
scroll to position [106, 0]
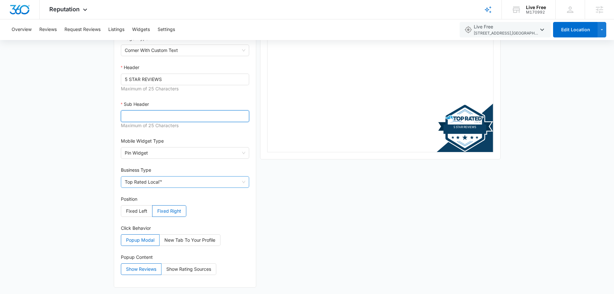
click at [172, 185] on span "Top Rated Local™" at bounding box center [185, 181] width 121 height 11
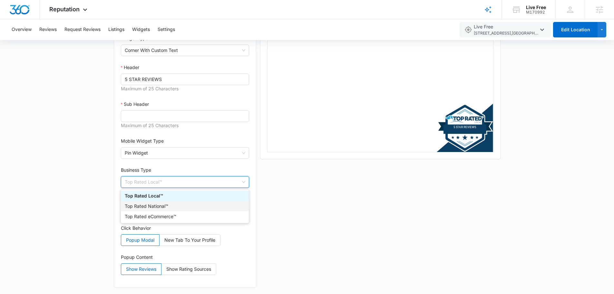
click at [170, 202] on div "Top Rated National™" at bounding box center [185, 206] width 128 height 10
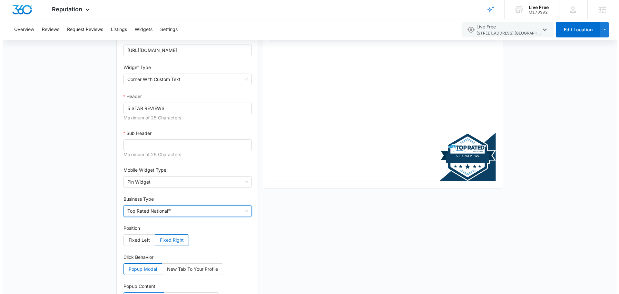
scroll to position [0, 0]
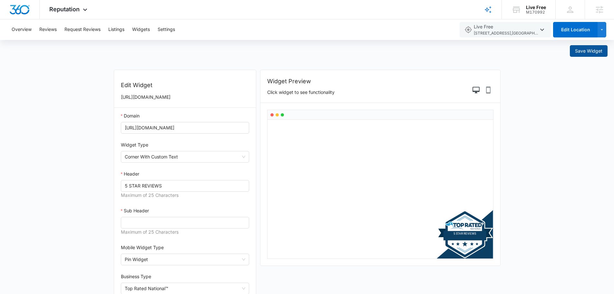
click at [584, 51] on span "Save Widget" at bounding box center [588, 50] width 27 height 7
click at [587, 49] on span "Save Widget" at bounding box center [588, 50] width 27 height 7
click at [586, 53] on span "Save Widget" at bounding box center [588, 50] width 27 height 7
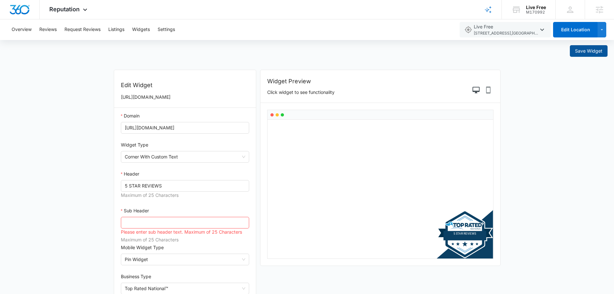
click at [586, 53] on span "Save Widget" at bounding box center [588, 50] width 27 height 7
click at [171, 220] on input "Sub Header" at bounding box center [185, 223] width 129 height 12
click at [150, 186] on input "5 STAR REVIEWS" at bounding box center [185, 186] width 129 height 12
type input "5 STAR"
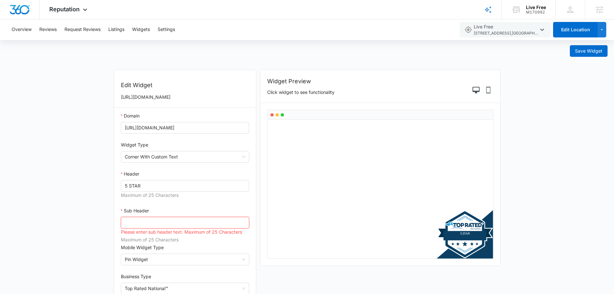
click at [141, 221] on input "Sub Header" at bounding box center [185, 223] width 129 height 12
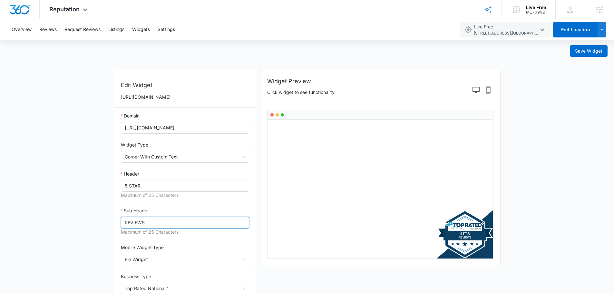
type input "REVIEWS"
click at [179, 174] on div "Header" at bounding box center [185, 175] width 129 height 10
click at [586, 53] on span "Save Widget" at bounding box center [588, 50] width 27 height 7
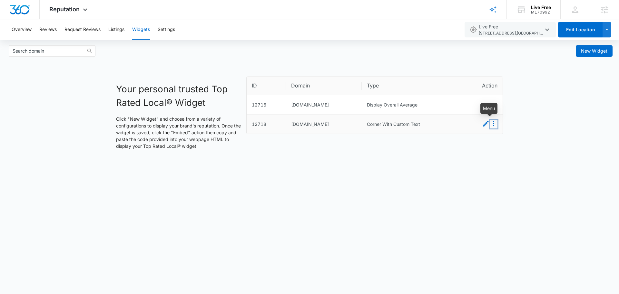
click at [494, 125] on icon "Menu" at bounding box center [493, 123] width 1 height 5
click at [489, 135] on button "Embed" at bounding box center [486, 135] width 23 height 8
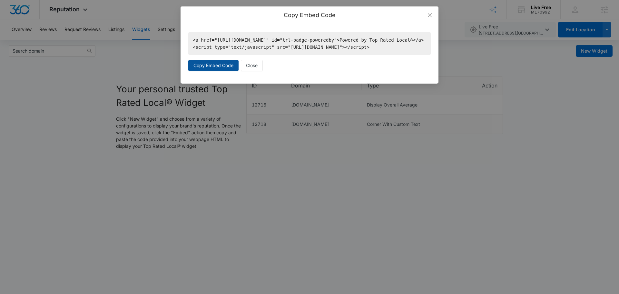
click at [219, 69] on span "Copy Embed Code" at bounding box center [214, 65] width 40 height 7
